Goal: Manage account settings

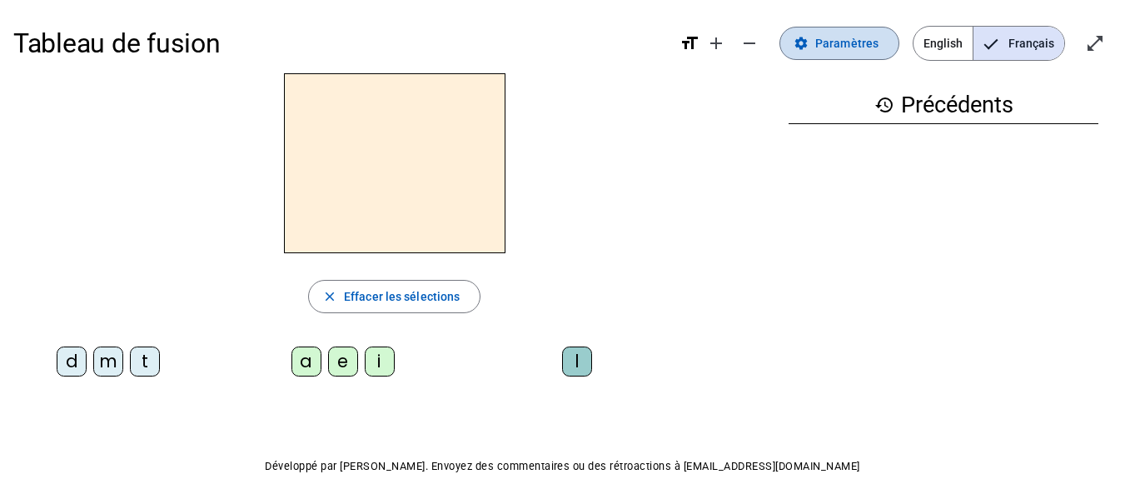
click at [842, 42] on span "Paramètres" at bounding box center [846, 43] width 63 height 20
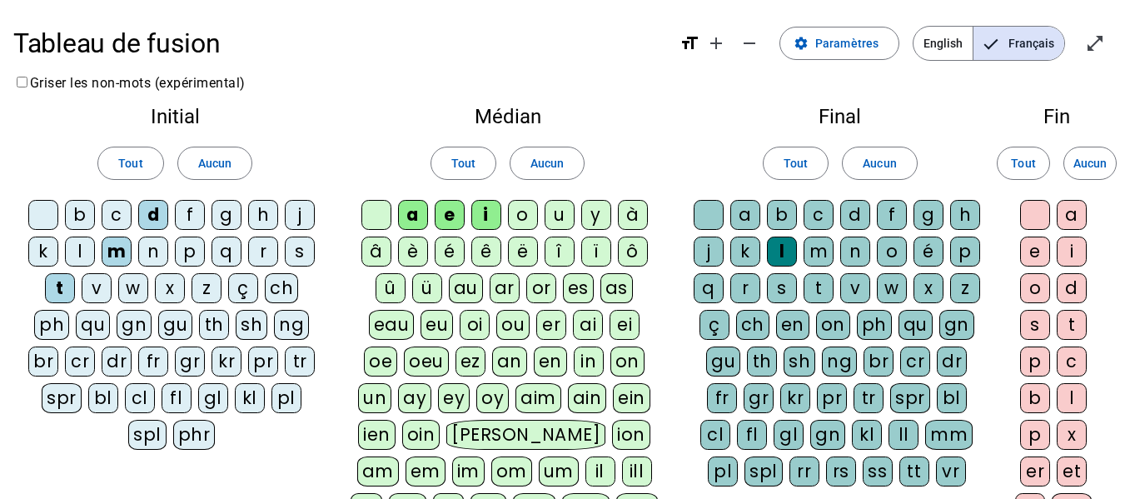
click at [299, 216] on div "j" at bounding box center [300, 215] width 30 height 30
click at [564, 211] on div "u" at bounding box center [559, 215] width 30 height 30
click at [490, 209] on div "i" at bounding box center [486, 215] width 30 height 30
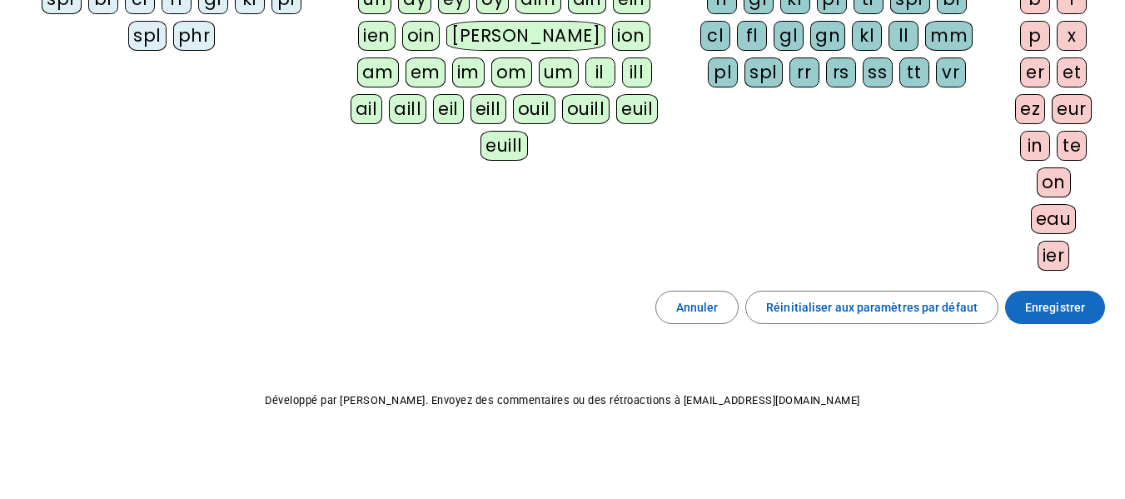
click at [1064, 313] on span "Enregistrer" at bounding box center [1055, 307] width 60 height 20
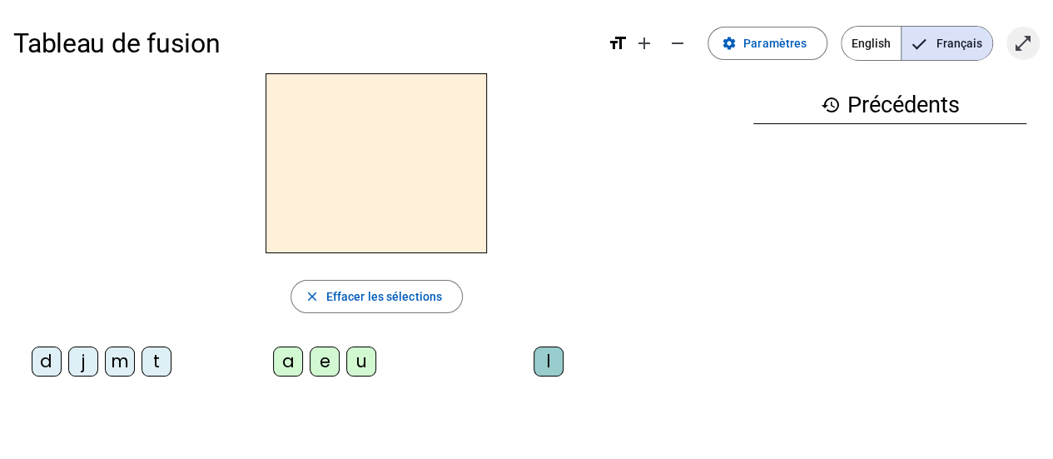
click at [1027, 49] on mat-icon "open_in_full" at bounding box center [1023, 43] width 20 height 20
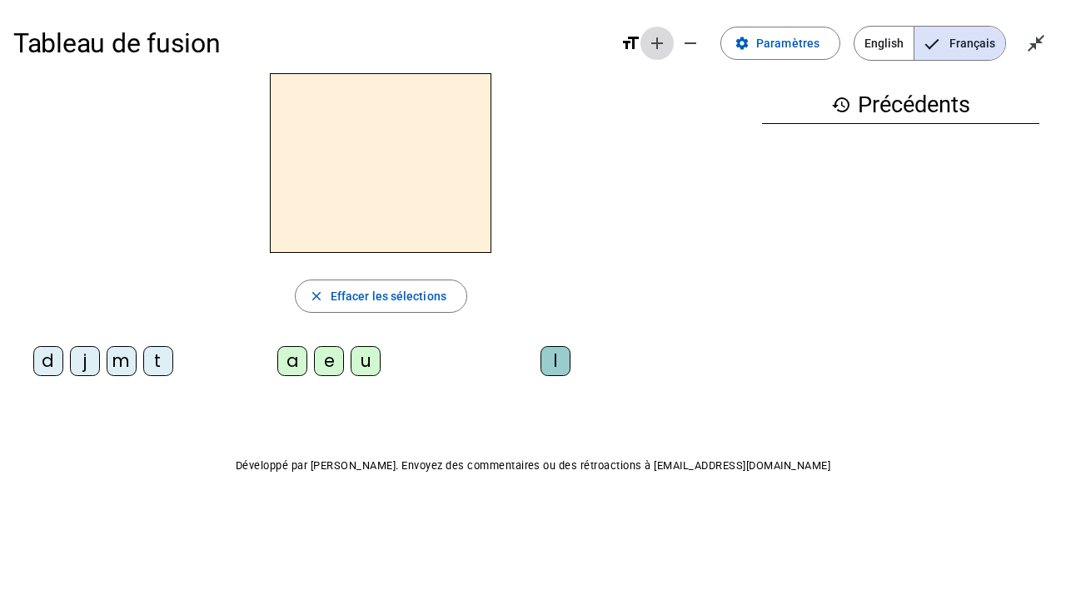
click at [663, 45] on mat-icon "add" at bounding box center [657, 43] width 20 height 20
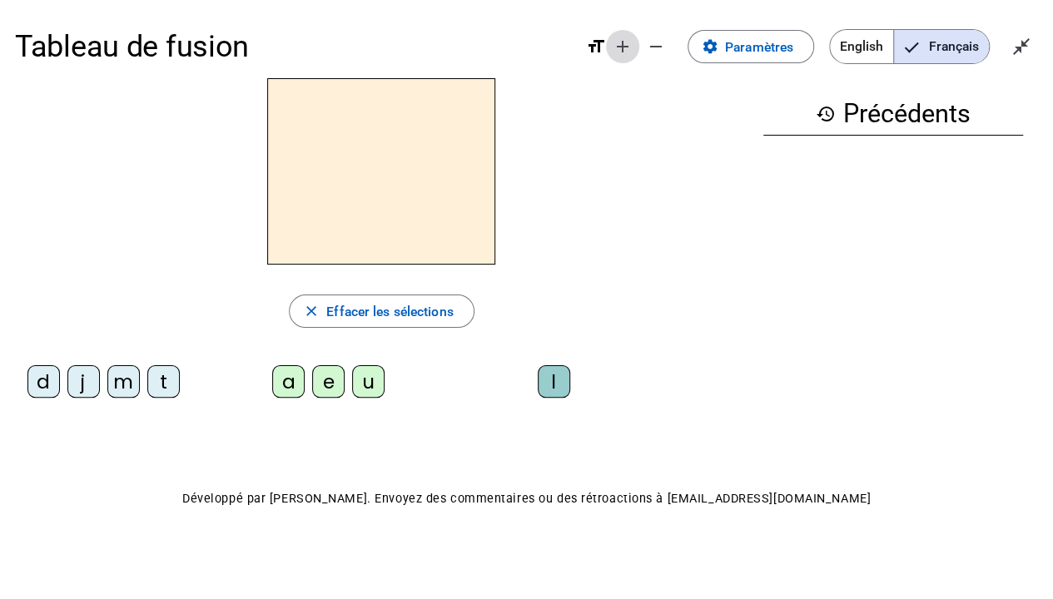
click at [622, 48] on mat-icon "add" at bounding box center [623, 47] width 20 height 20
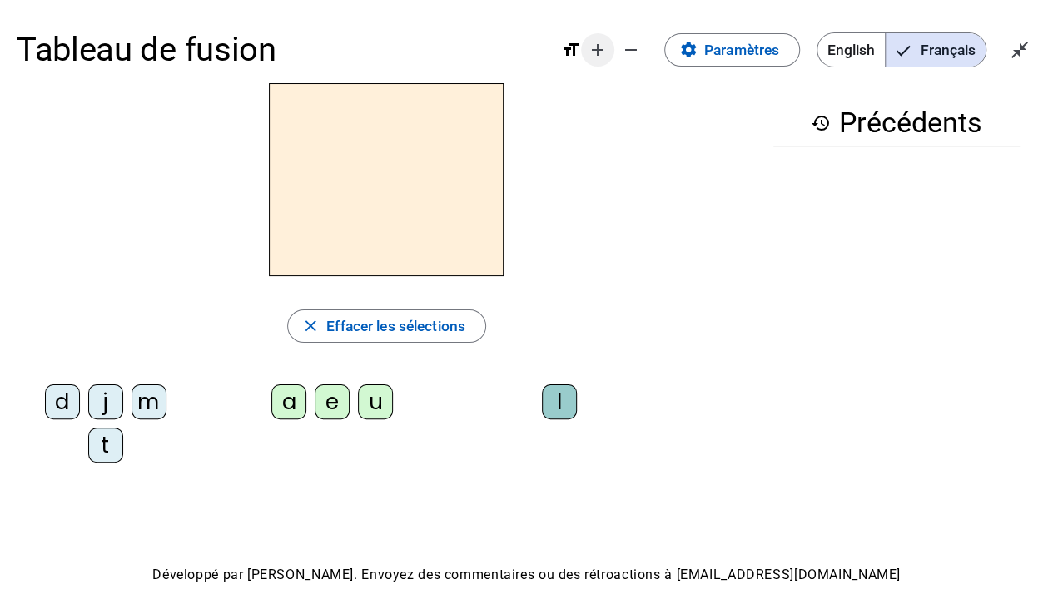
click at [595, 50] on mat-icon "add" at bounding box center [598, 50] width 20 height 20
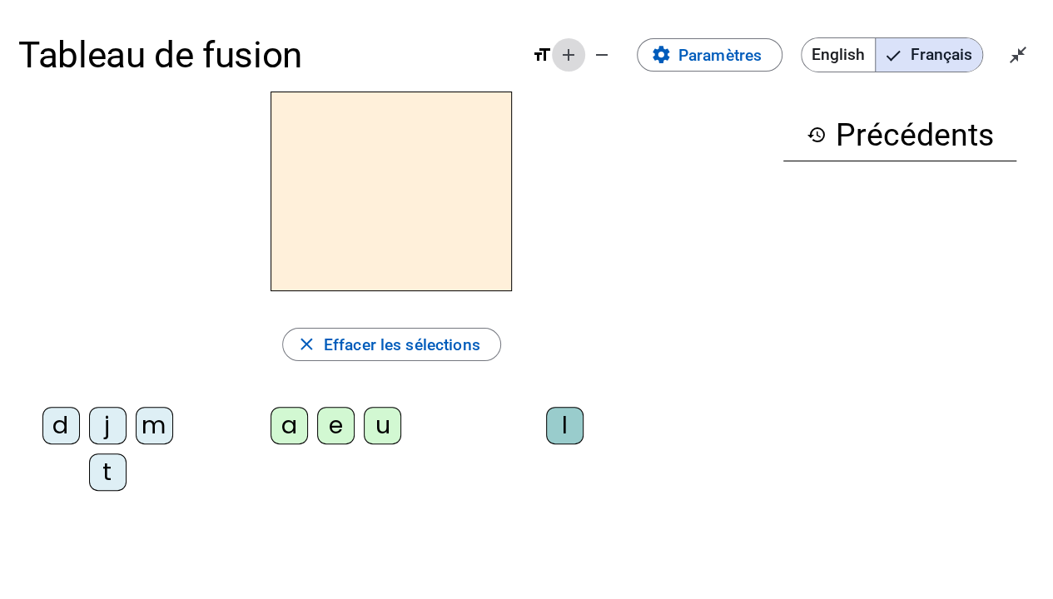
click at [564, 62] on mat-icon "add" at bounding box center [569, 55] width 20 height 20
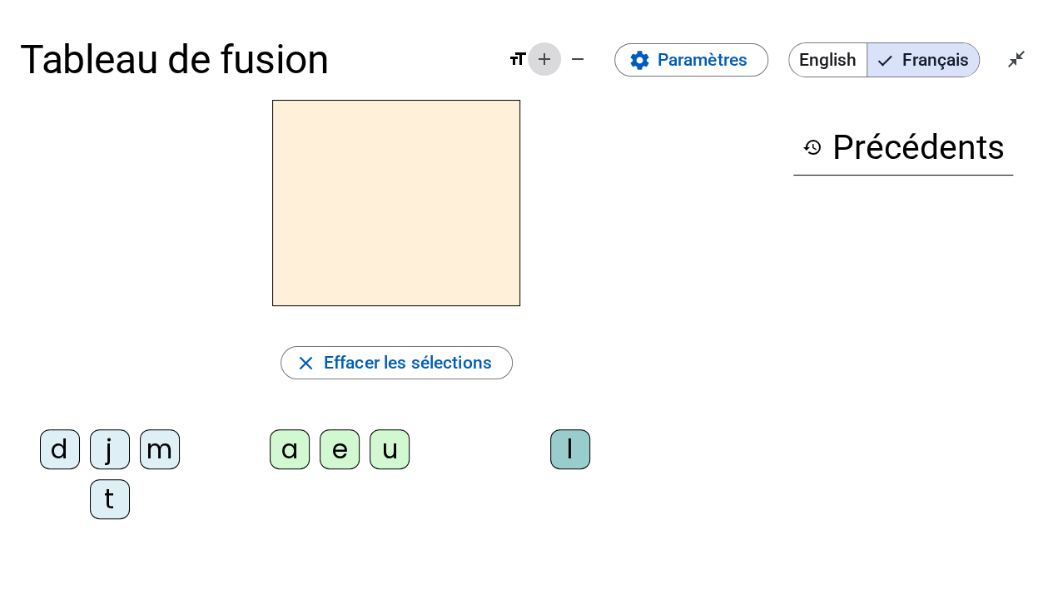
click at [545, 63] on mat-icon "add" at bounding box center [544, 59] width 20 height 20
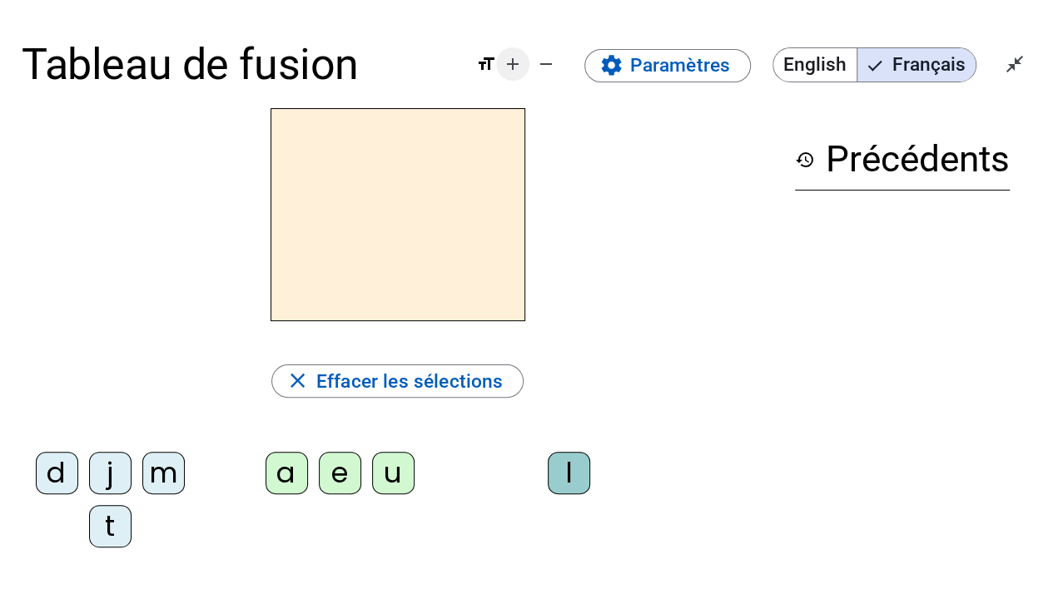
click at [523, 68] on mat-icon "add" at bounding box center [513, 64] width 20 height 20
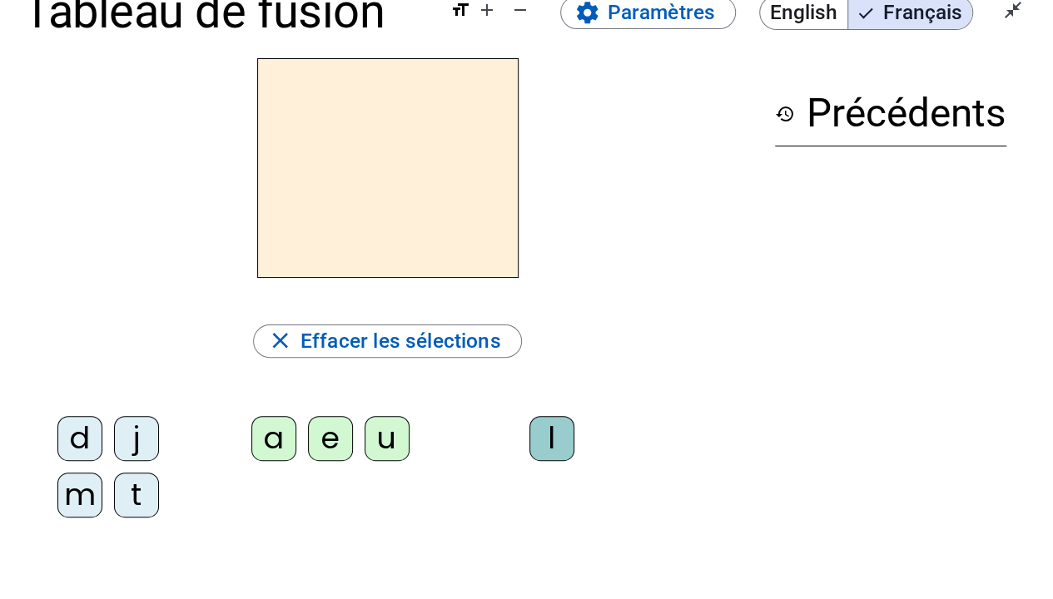
scroll to position [83, 0]
